Goal: Navigation & Orientation: Find specific page/section

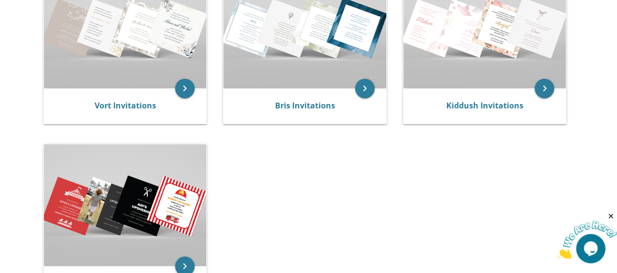
scroll to position [253, 0]
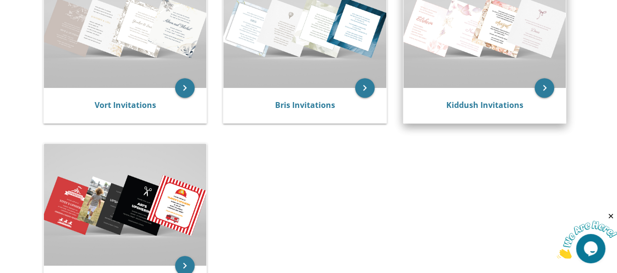
click at [513, 39] on img at bounding box center [484, 27] width 163 height 122
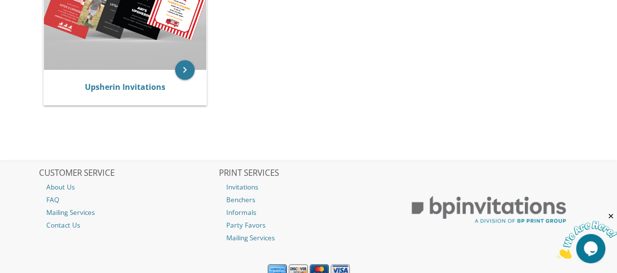
scroll to position [487, 0]
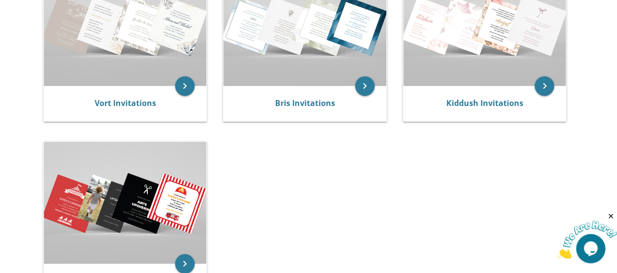
scroll to position [255, 0]
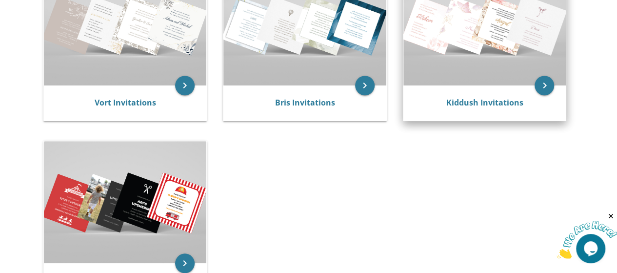
click at [476, 23] on img at bounding box center [484, 24] width 163 height 122
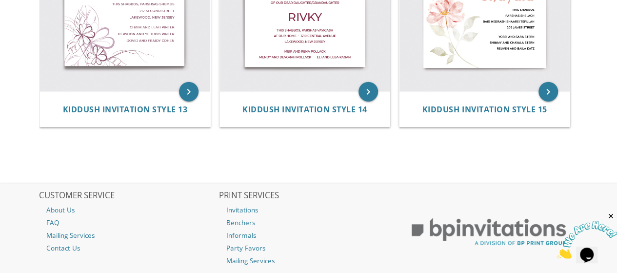
scroll to position [1221, 0]
